Goal: Register for event/course

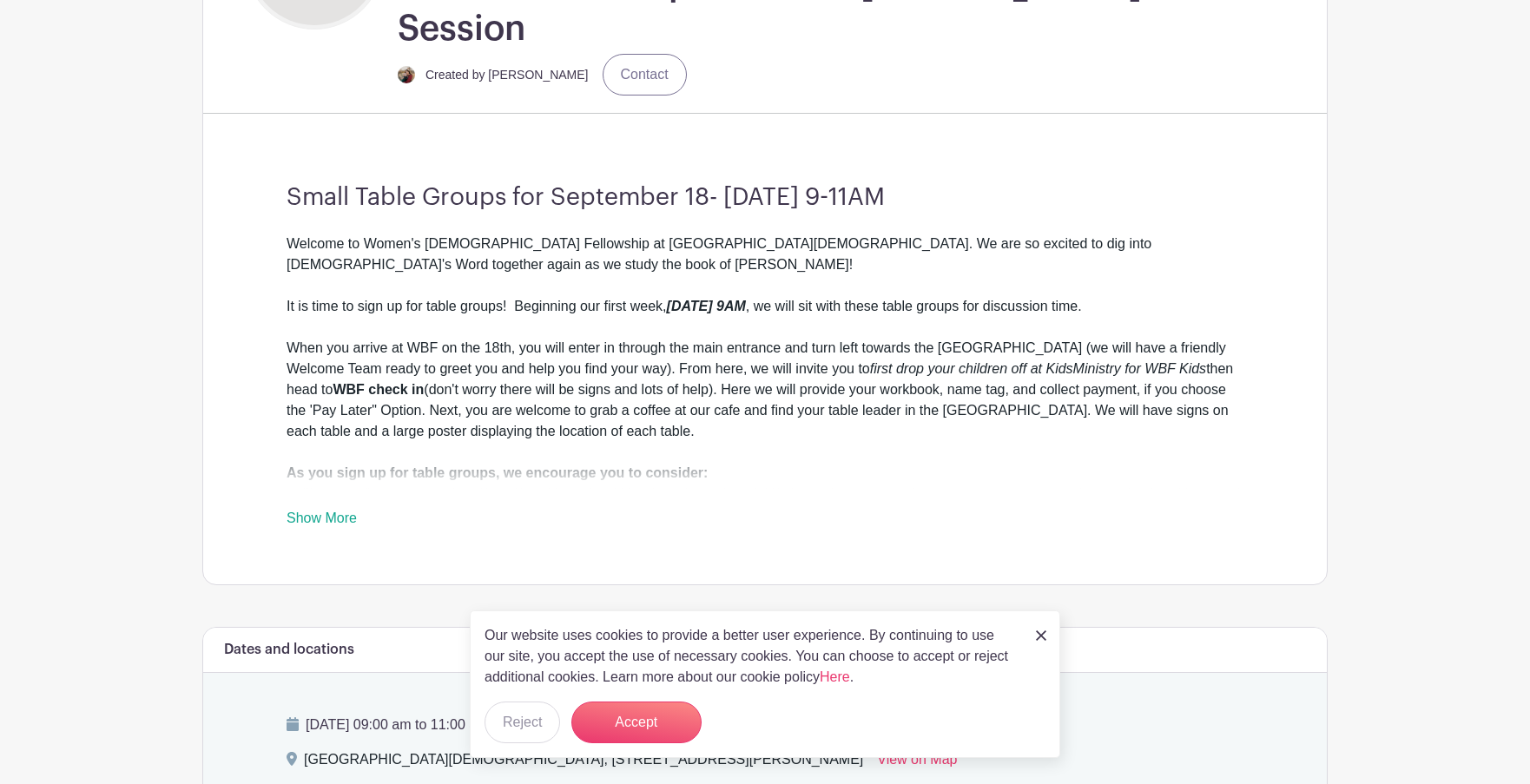
scroll to position [521, 0]
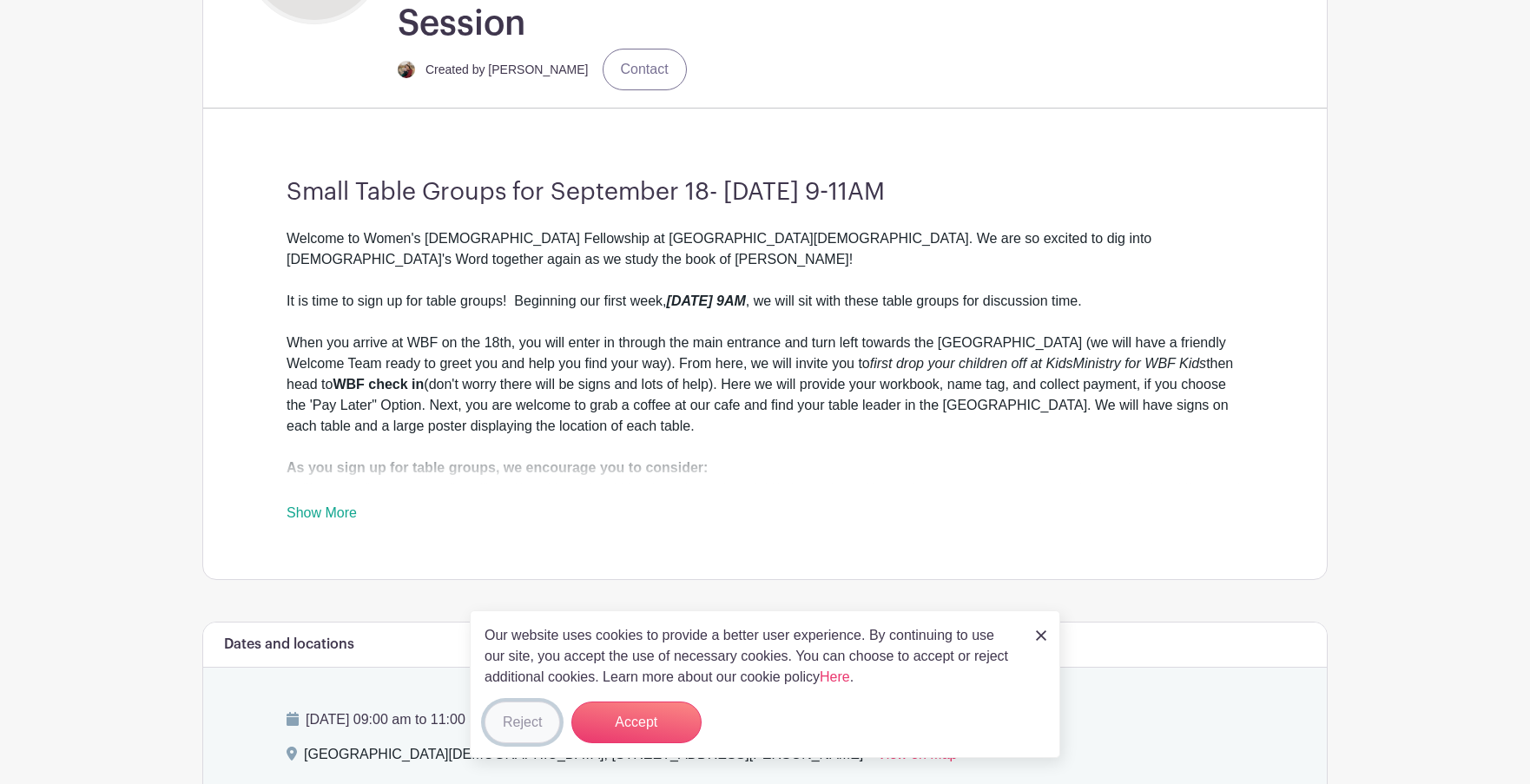
click at [521, 718] on button "Reject" at bounding box center [522, 723] width 75 height 42
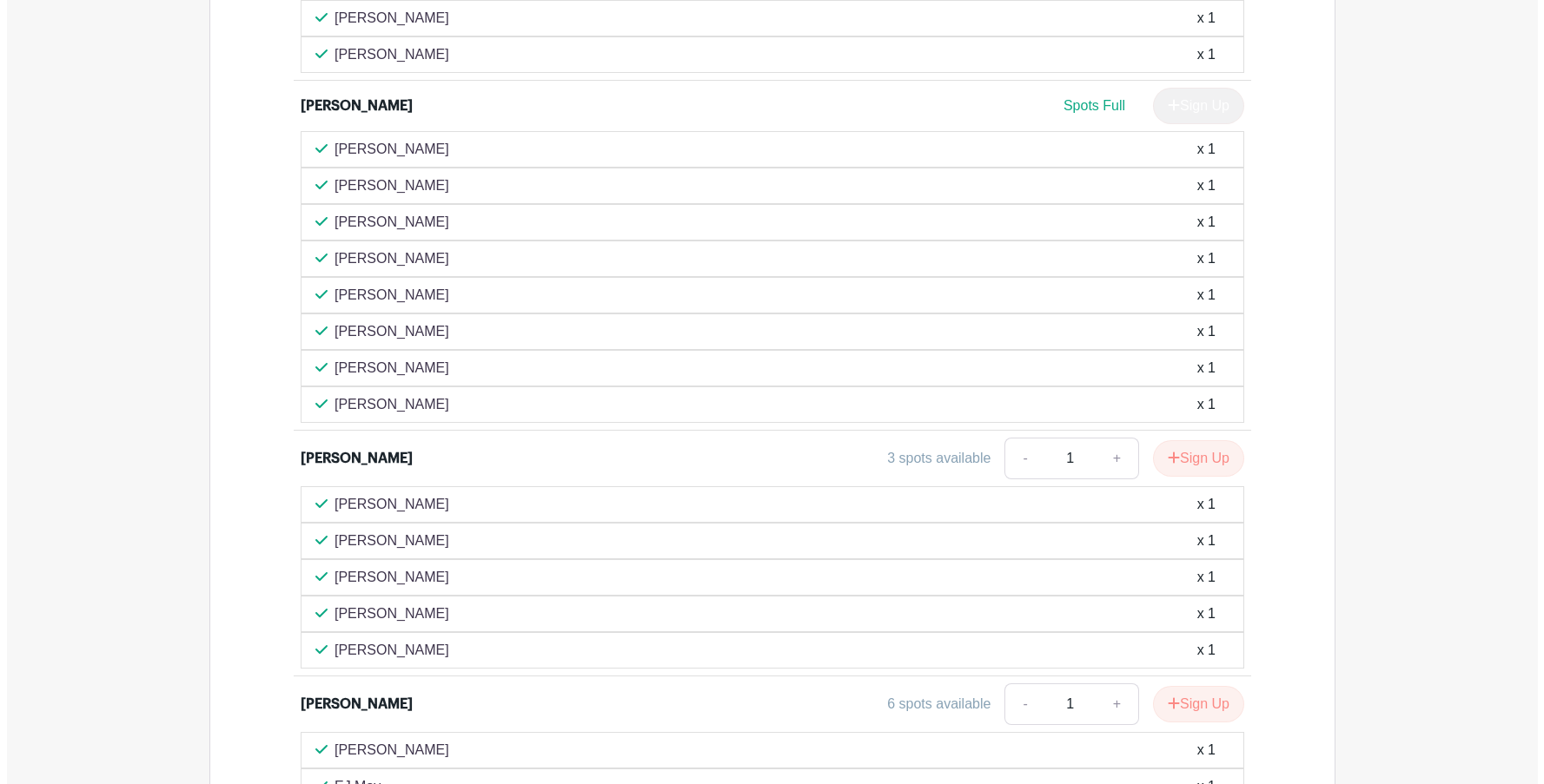
scroll to position [3263, 0]
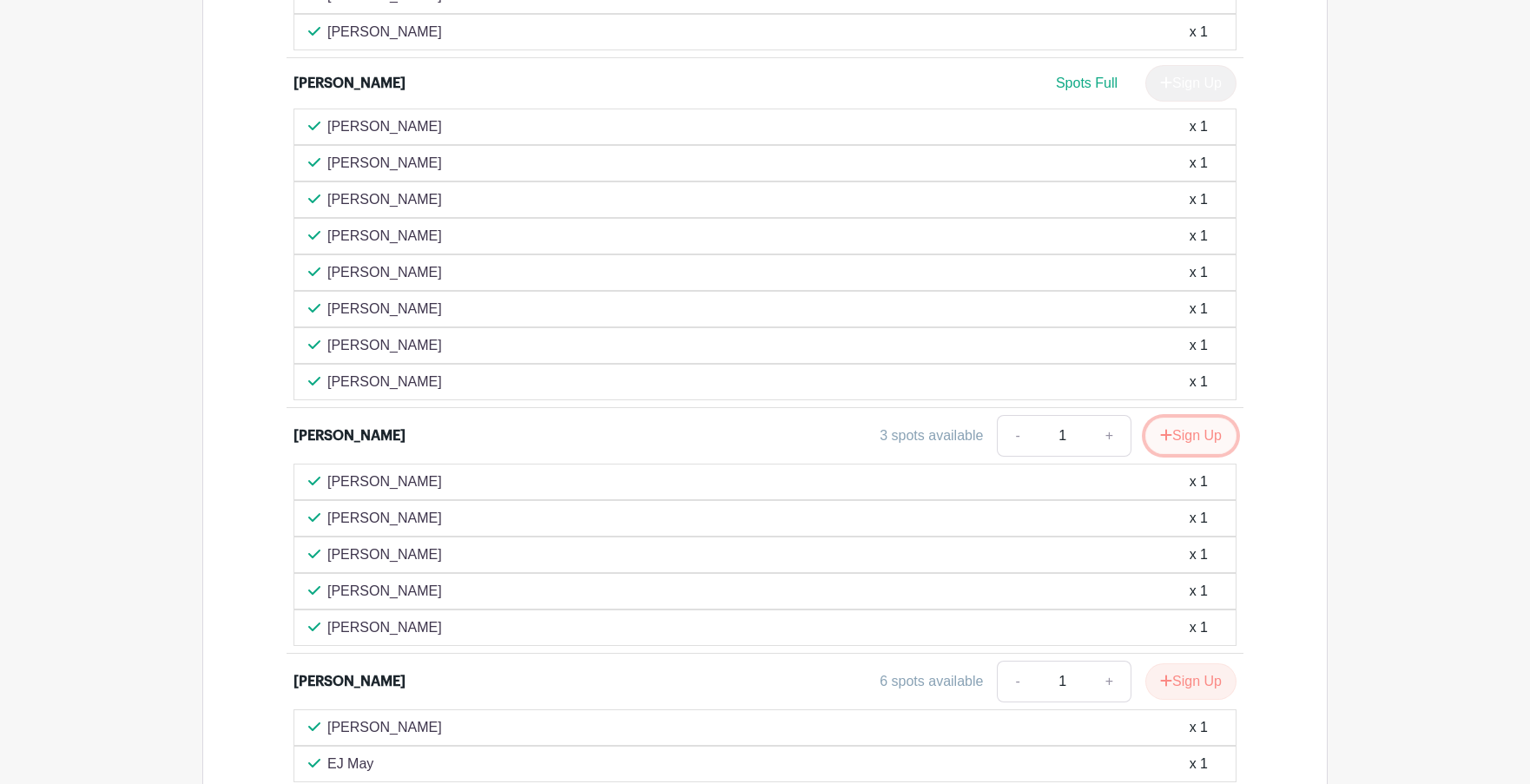
click at [1161, 429] on icon "submit" at bounding box center [1167, 434] width 11 height 11
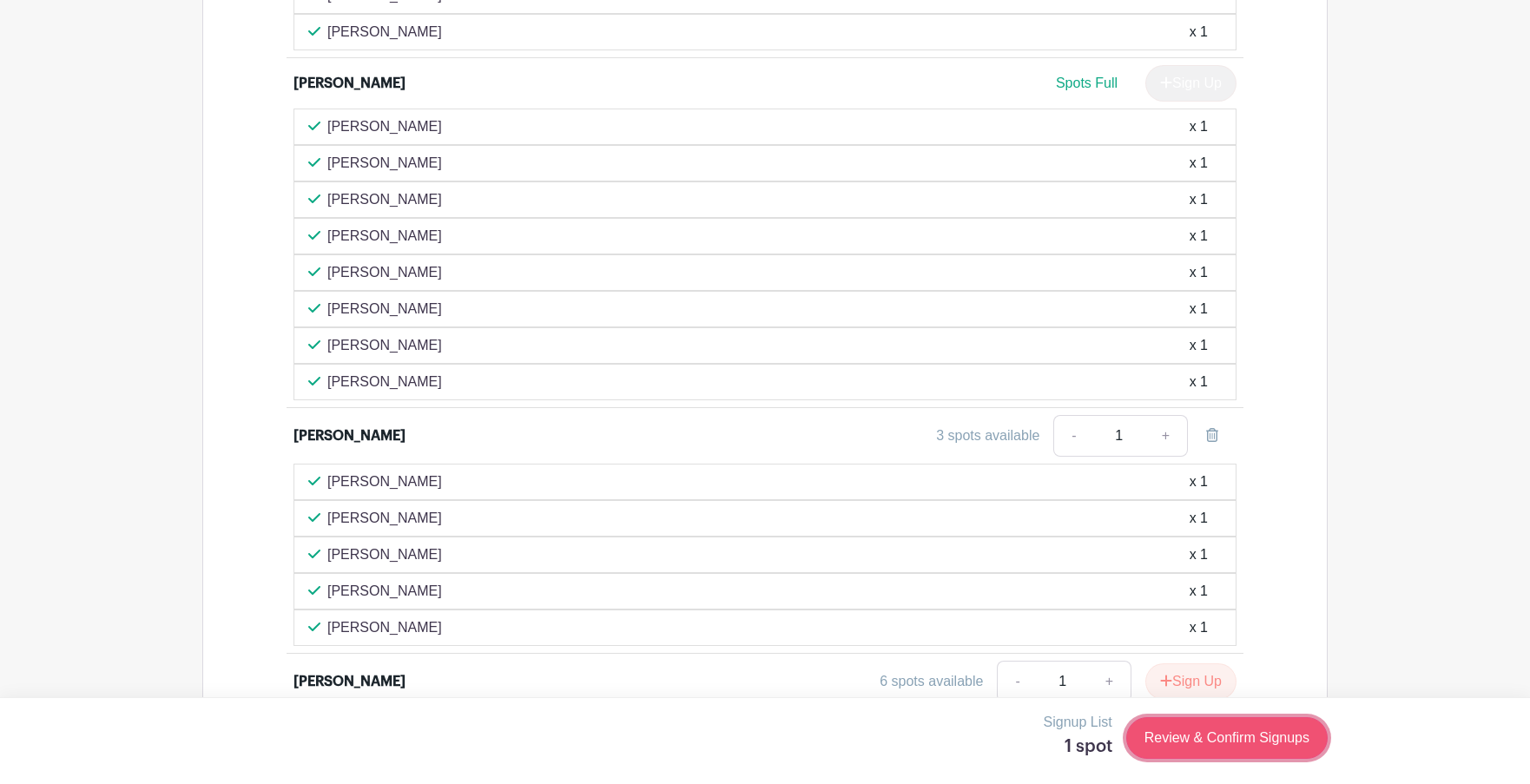
click at [1216, 738] on link "Review & Confirm Signups" at bounding box center [1226, 738] width 201 height 42
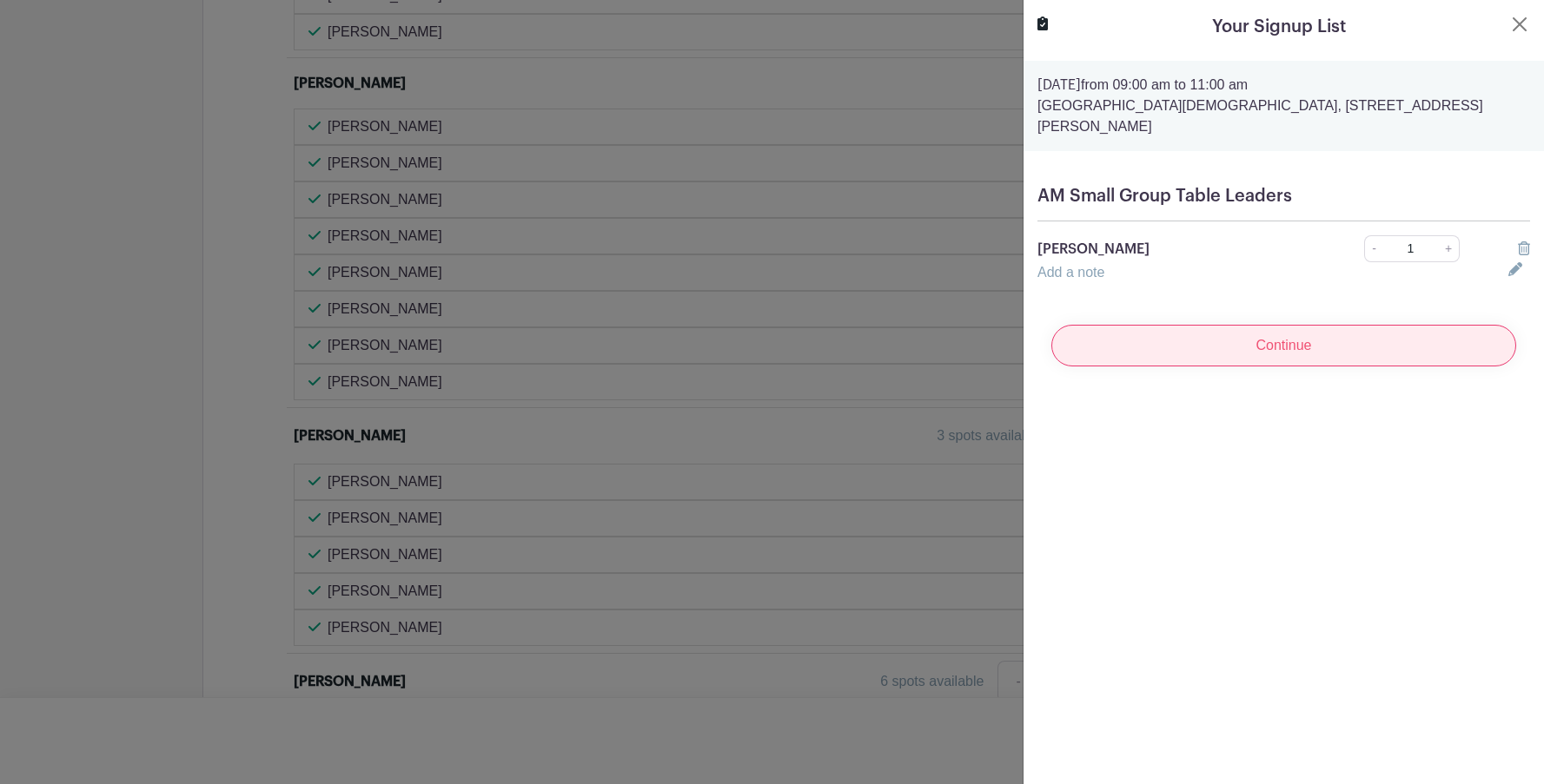
click at [1142, 325] on input "Continue" at bounding box center [1284, 346] width 465 height 42
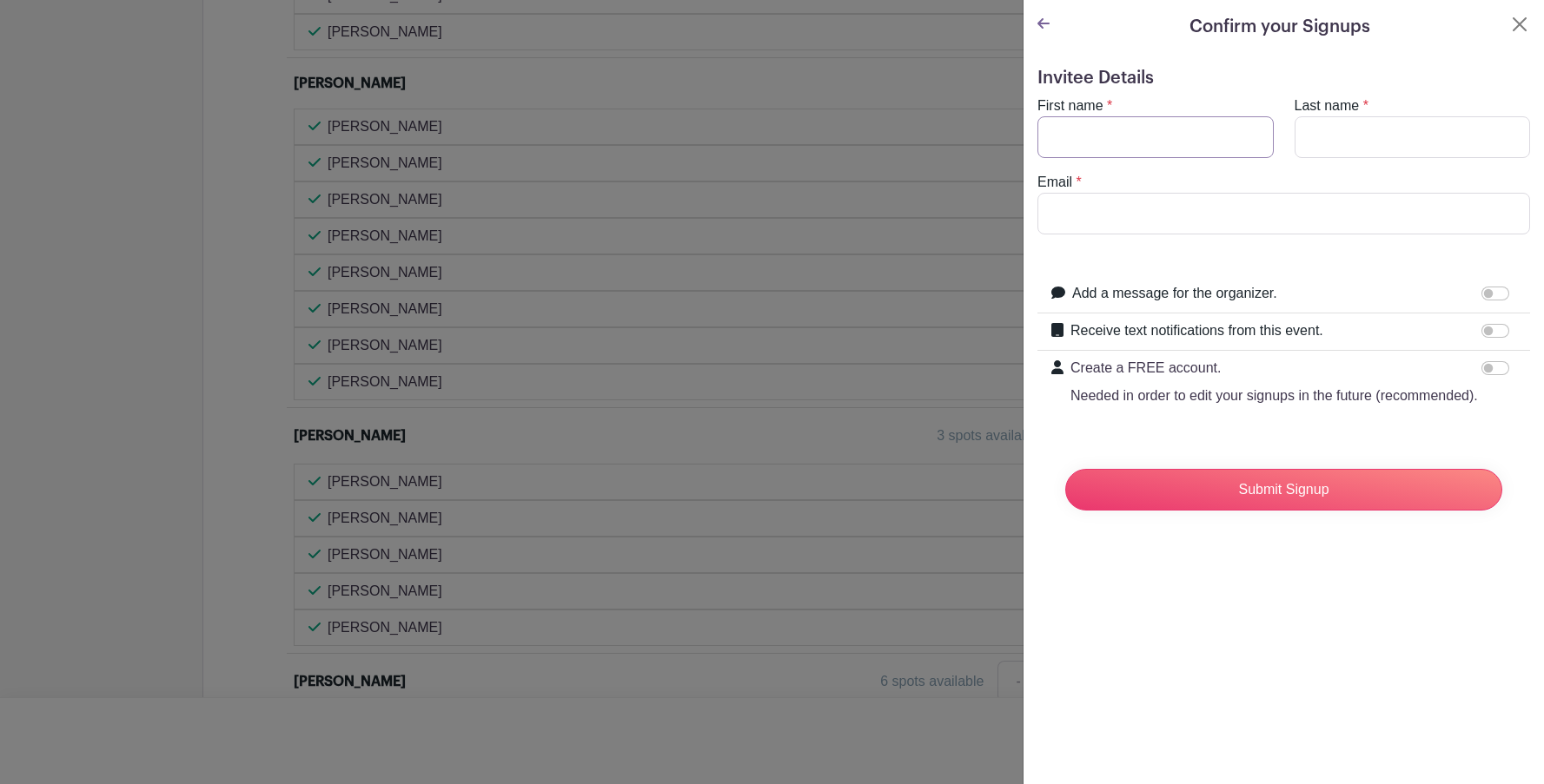
click at [1131, 144] on input "First name" at bounding box center [1155, 137] width 236 height 42
click at [1059, 132] on input "maggie" at bounding box center [1155, 137] width 236 height 42
type input "Maggie"
click at [1303, 134] on input "Last name" at bounding box center [1412, 137] width 236 height 42
type input "Demers"
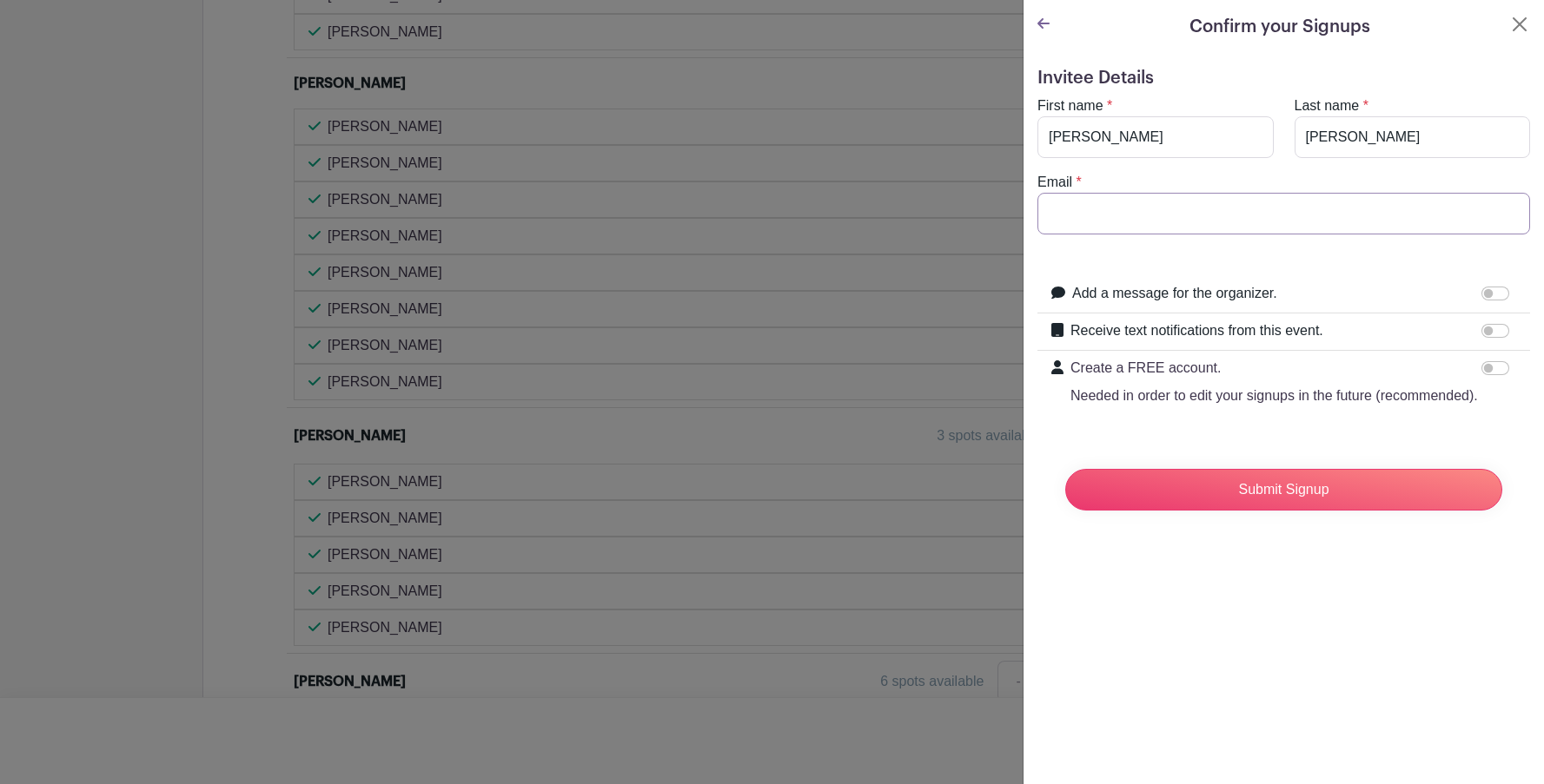
type input "mrsmdemers@gmail.com"
click at [1483, 330] on input "Receive text notifications from this event." at bounding box center [1494, 331] width 28 height 14
checkbox input "true"
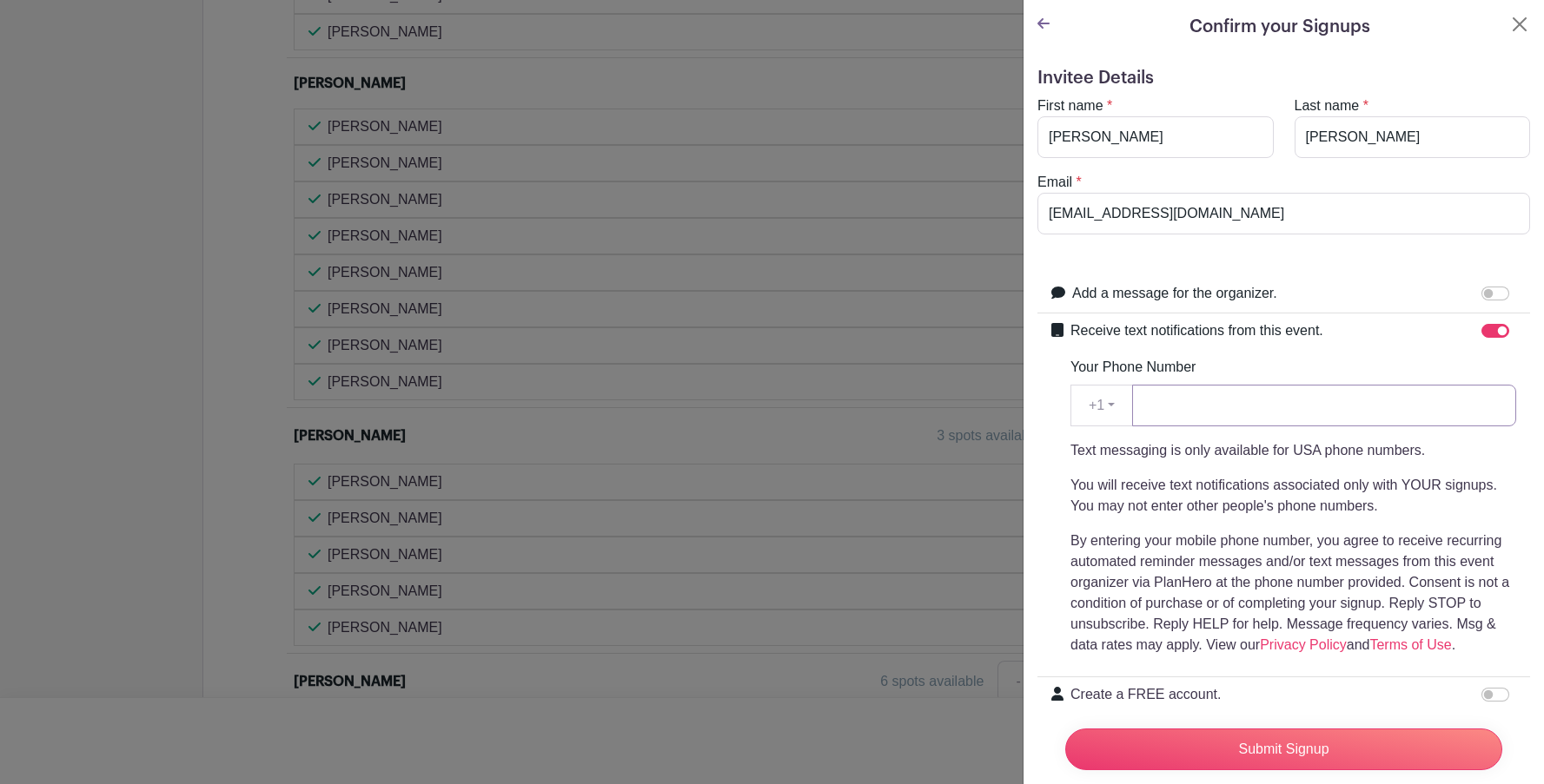
click at [1232, 414] on input "Your Phone Number" at bounding box center [1324, 406] width 384 height 42
type input "9084333280"
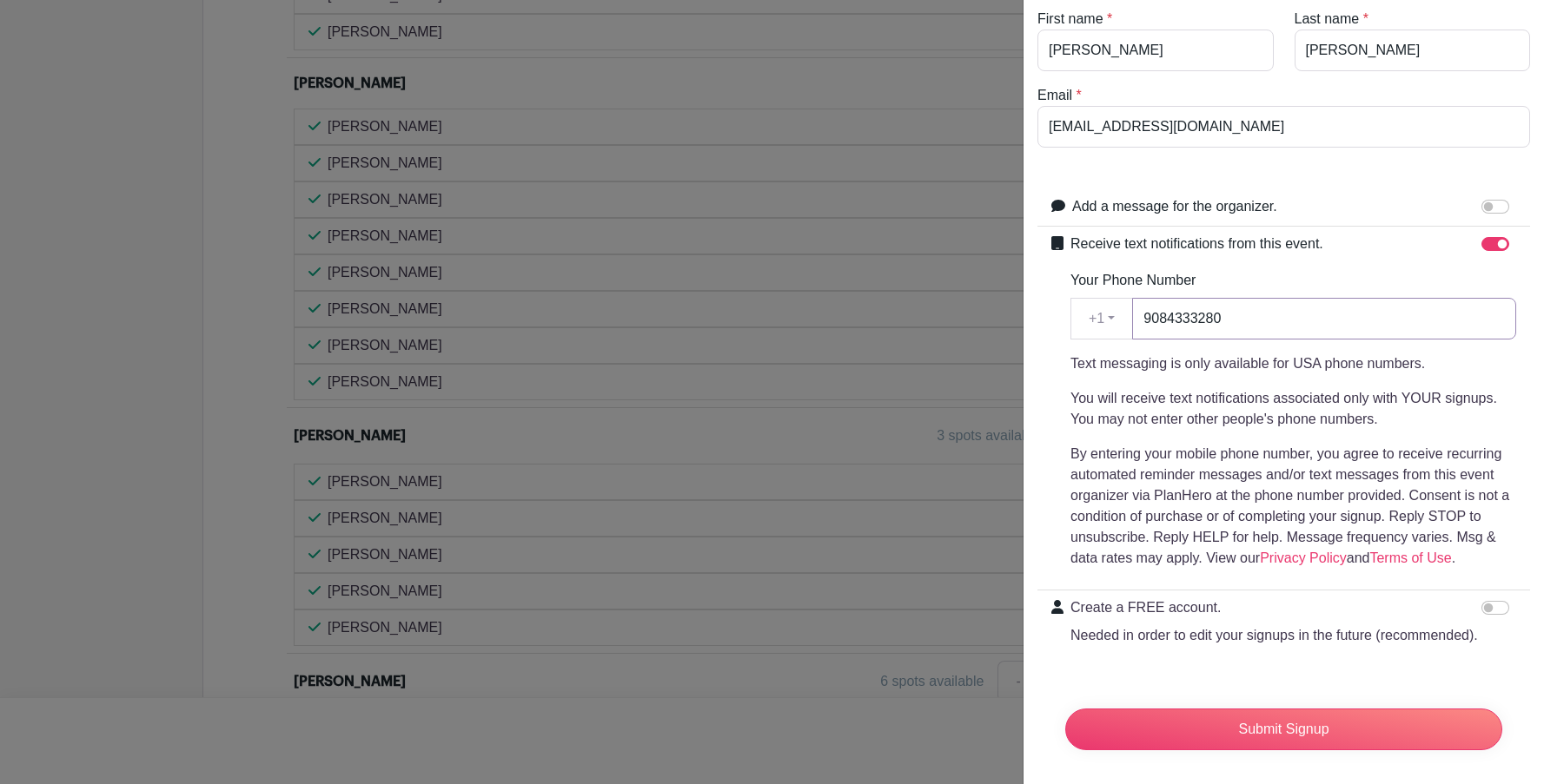
scroll to position [129, 0]
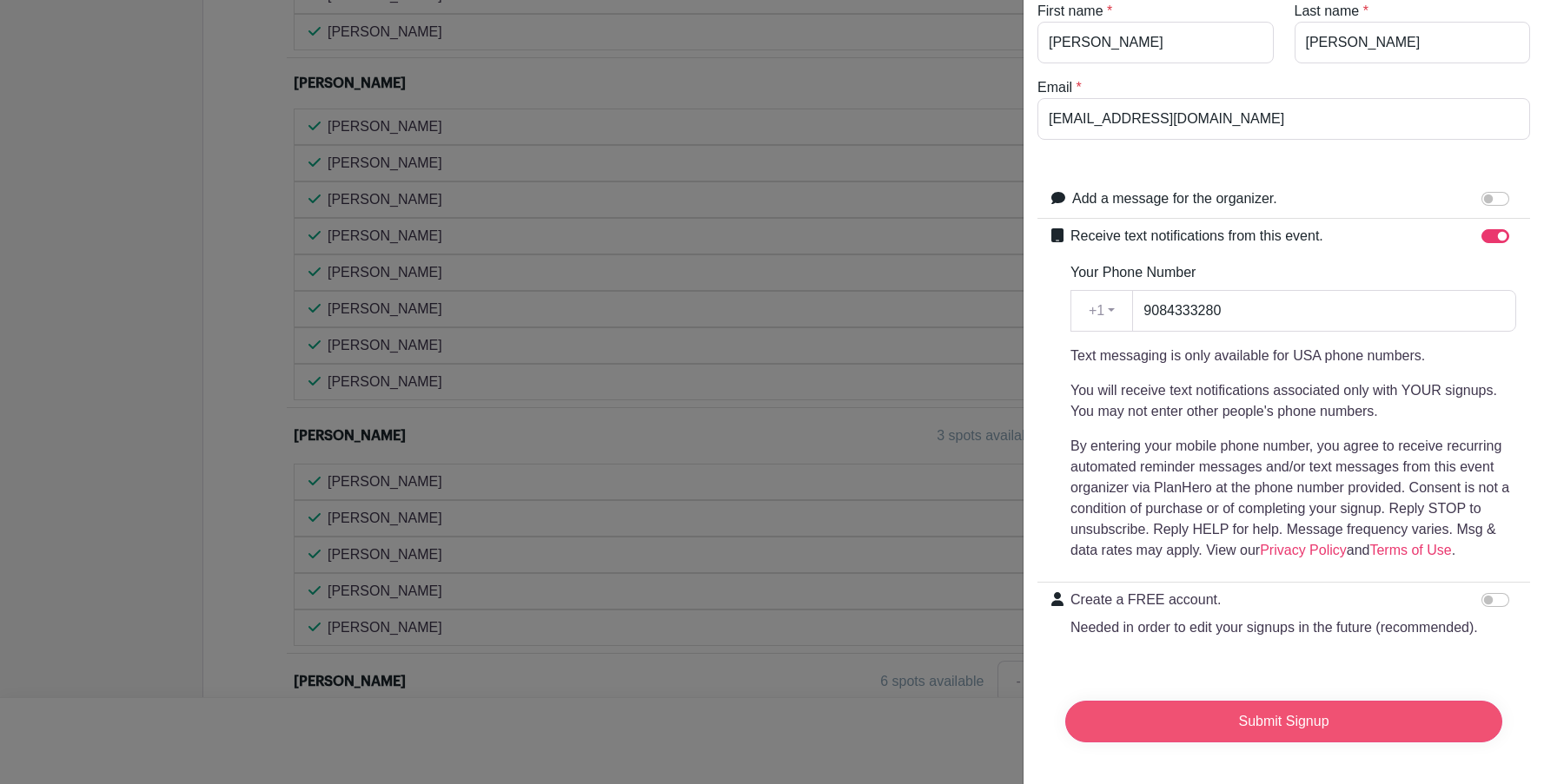
click at [1313, 710] on input "Submit Signup" at bounding box center [1284, 722] width 437 height 42
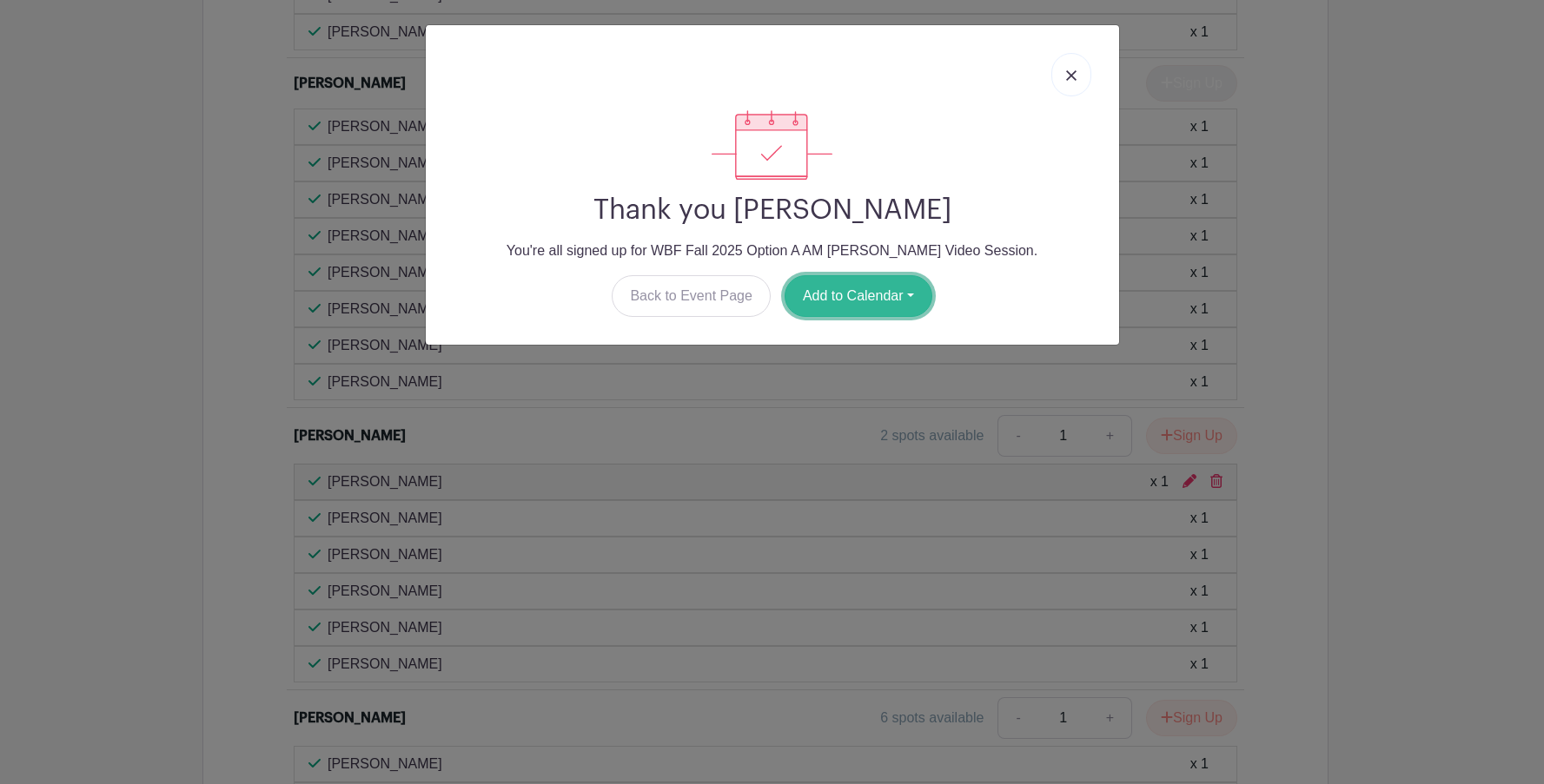
click at [847, 289] on button "Add to Calendar" at bounding box center [858, 296] width 148 height 42
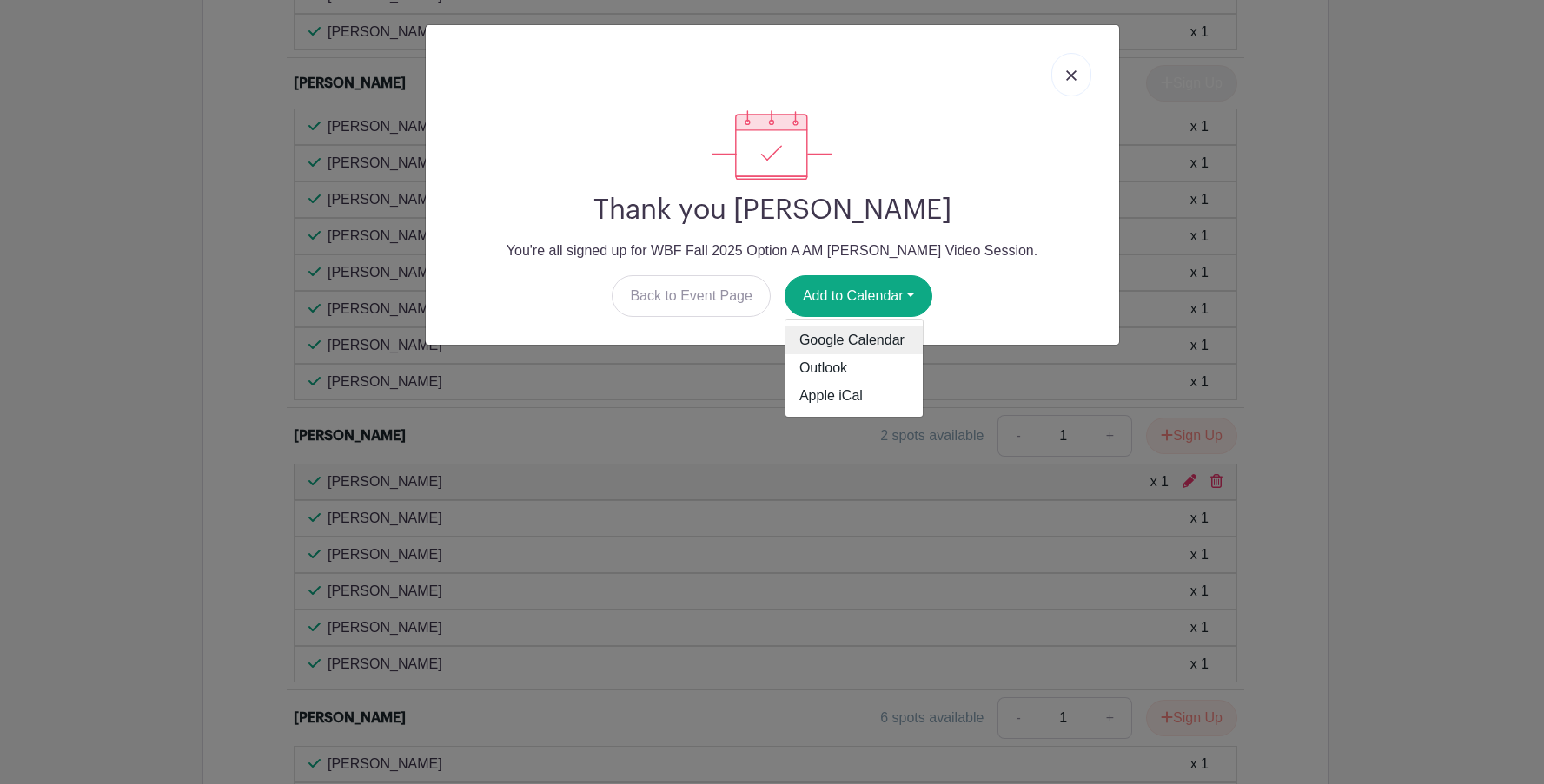
click at [858, 342] on link "Google Calendar" at bounding box center [854, 340] width 137 height 28
